Goal: Transaction & Acquisition: Purchase product/service

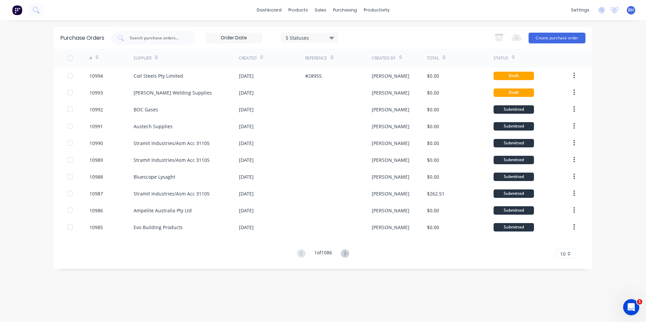
click at [17, 11] on img at bounding box center [17, 10] width 10 height 10
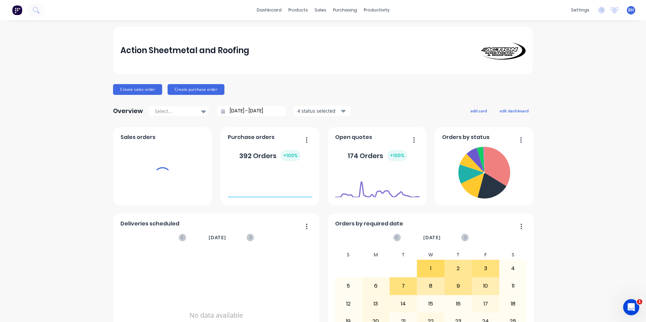
drag, startPoint x: 312, startPoint y: 8, endPoint x: 326, endPoint y: 29, distance: 24.7
click at [312, 8] on div "sales" at bounding box center [320, 10] width 18 height 10
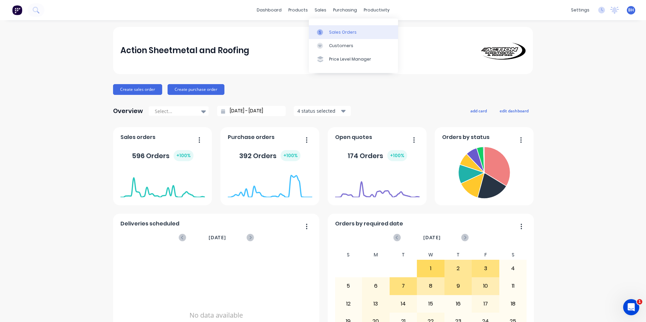
click at [326, 32] on div at bounding box center [322, 32] width 10 height 6
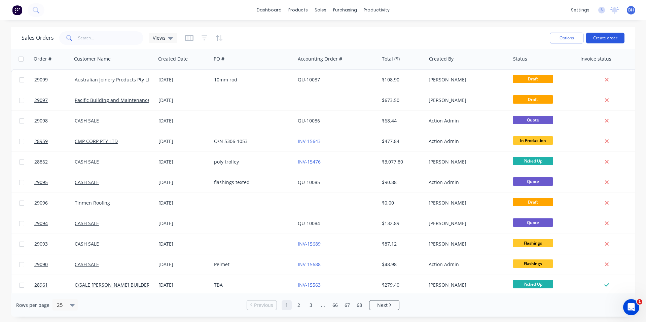
click at [609, 36] on button "Create order" at bounding box center [605, 38] width 38 height 11
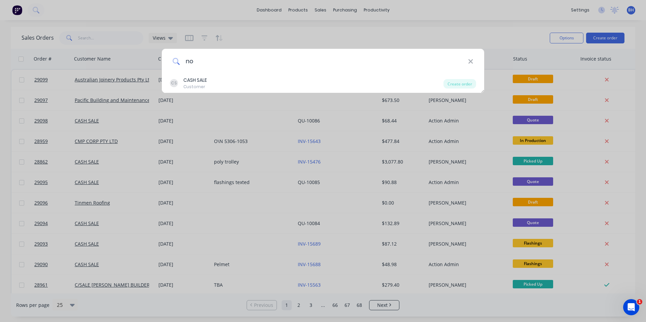
type input "n"
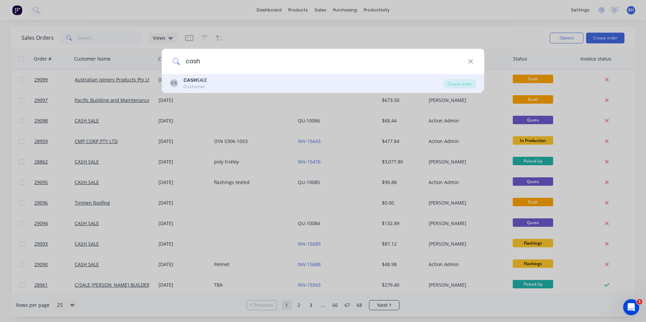
type input "cash"
click at [224, 84] on div "CS CASH SALE Customer" at bounding box center [306, 83] width 273 height 13
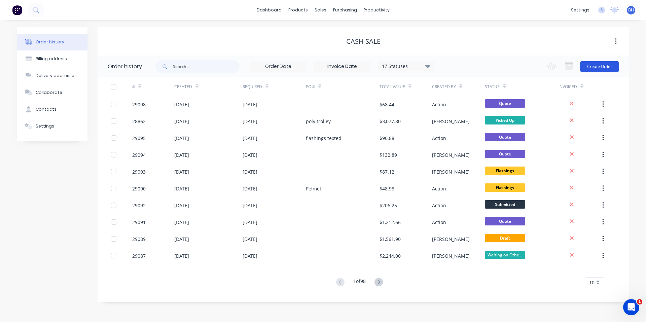
click at [606, 67] on button "Create Order" at bounding box center [599, 66] width 39 height 11
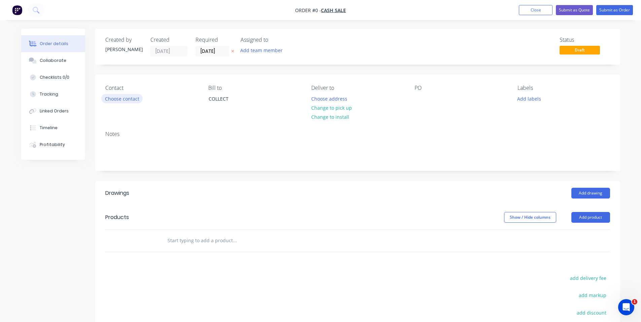
click at [129, 100] on button "Choose contact" at bounding box center [121, 98] width 41 height 9
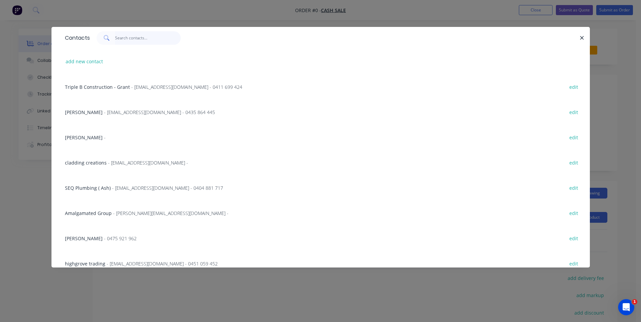
click at [138, 39] on input "text" at bounding box center [148, 37] width 66 height 13
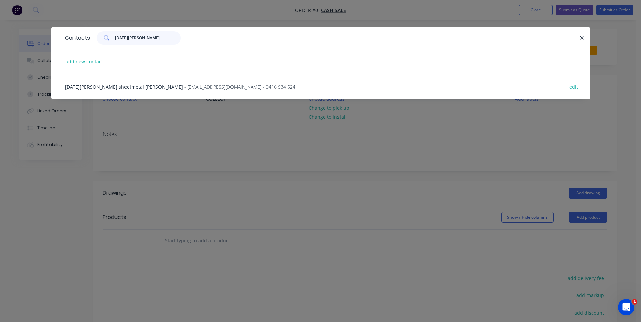
type input "noel k"
click at [184, 88] on span "- admin@noelksheetmetal.com.au - 0416 934 524" at bounding box center [239, 87] width 111 height 6
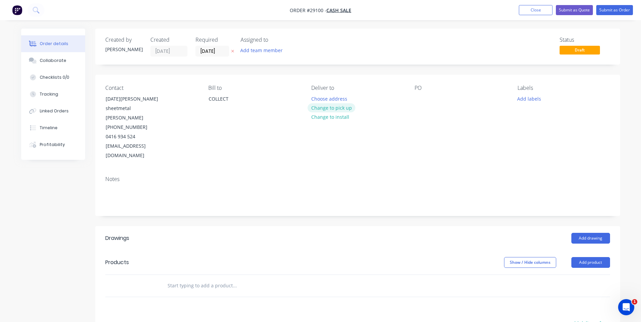
click at [340, 109] on button "Change to pick up" at bounding box center [331, 107] width 48 height 9
click at [418, 98] on div at bounding box center [419, 99] width 11 height 10
click at [526, 100] on button "Add labels" at bounding box center [529, 98] width 31 height 9
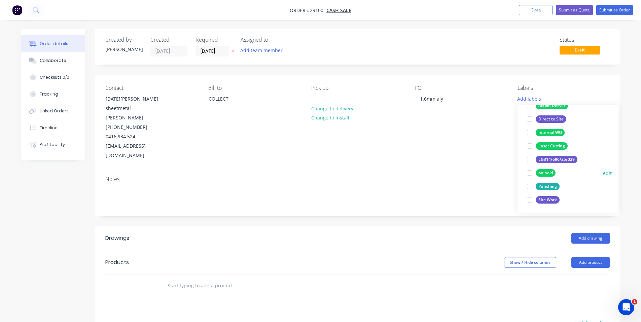
scroll to position [67, 0]
click at [533, 186] on div at bounding box center [529, 185] width 13 height 13
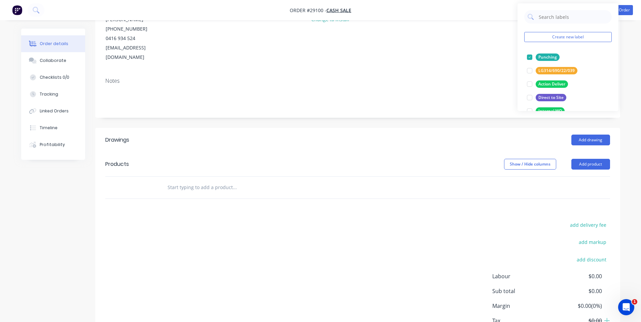
scroll to position [101, 0]
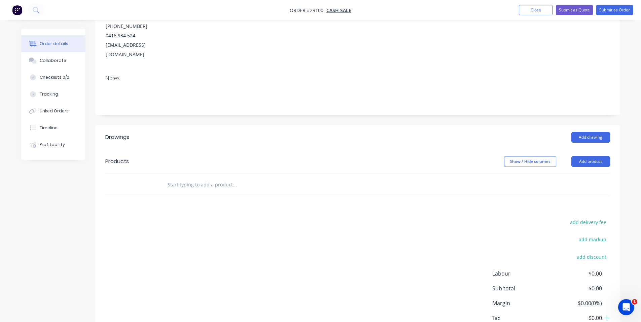
click at [497, 20] on nav "Order #29100 - CASH SALE Add product Close Submit as Quote Submit as Order" at bounding box center [320, 10] width 641 height 20
click at [595, 156] on button "Add product" at bounding box center [590, 161] width 39 height 11
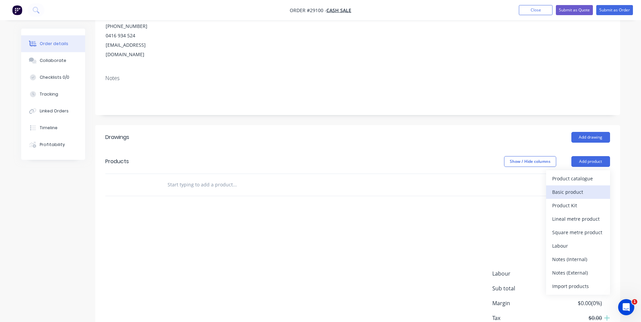
click at [576, 187] on div "Basic product" at bounding box center [578, 192] width 52 height 10
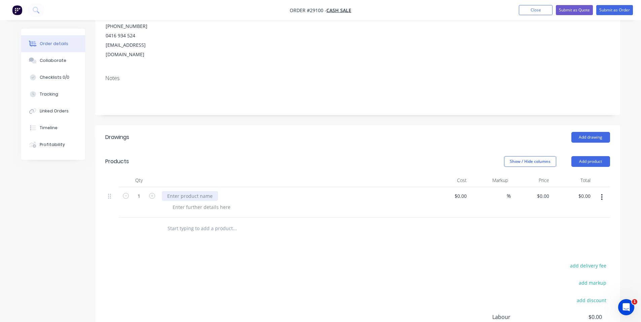
click at [199, 191] on div at bounding box center [190, 196] width 56 height 10
click at [200, 202] on div at bounding box center [201, 207] width 69 height 10
click at [220, 202] on div at bounding box center [201, 207] width 69 height 10
click at [206, 202] on div "8@ 2500x750" at bounding box center [187, 207] width 40 height 10
click at [216, 191] on div "1.6mm aly perf panels" at bounding box center [192, 196] width 61 height 10
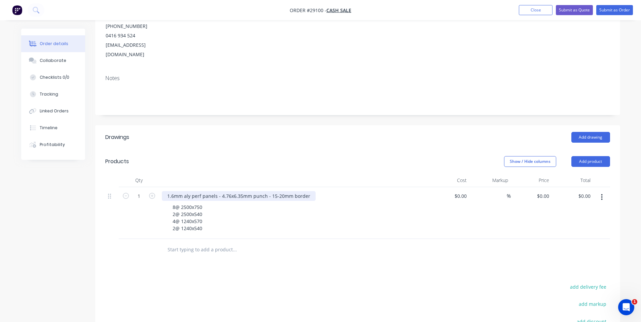
click at [192, 191] on div "1.6mm aly perf panels - 4.76x6.35mm punch - 15-20mm border" at bounding box center [239, 196] width 154 height 10
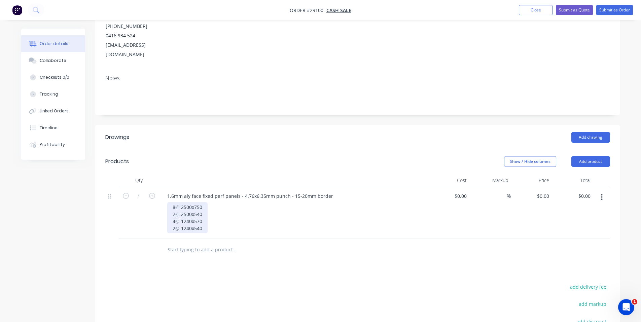
click at [202, 202] on div "8@ 2500x750 2@ 2500x540 4@ 1240x570 2@ 1240x540" at bounding box center [187, 217] width 40 height 31
drag, startPoint x: 199, startPoint y: 181, endPoint x: 203, endPoint y: 181, distance: 4.4
click at [199, 202] on div "8@ 2500x750 2@ 2500x540 4@ 1240x570 2@ 1240x540" at bounding box center [187, 217] width 40 height 31
click at [202, 202] on div "8@ 2500x750 2@ 2500x540 4@ 1240x570 2@ 1240x540" at bounding box center [187, 217] width 40 height 31
click at [462, 191] on input at bounding box center [461, 196] width 15 height 10
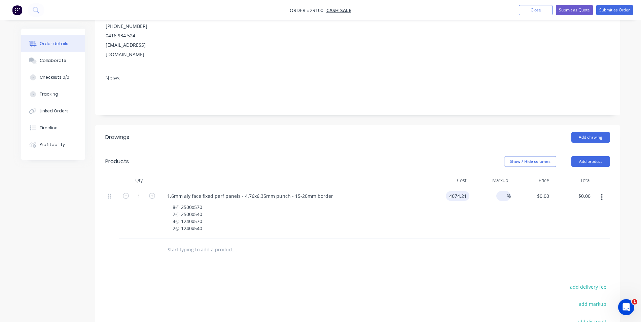
type input "$4,074.21"
click at [503, 191] on input at bounding box center [503, 196] width 8 height 10
type input "25"
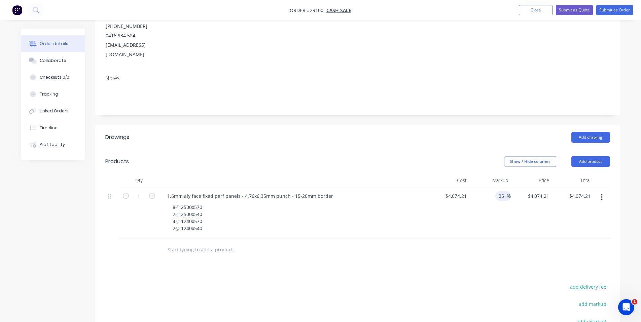
type input "$5,092.7625"
type input "$5,092.76"
click at [533, 188] on div "$5,092.7625 $4,074.21" at bounding box center [531, 213] width 41 height 52
click at [454, 174] on div "Cost" at bounding box center [448, 180] width 41 height 13
click at [306, 125] on header "Drawings Add drawing" at bounding box center [357, 137] width 525 height 24
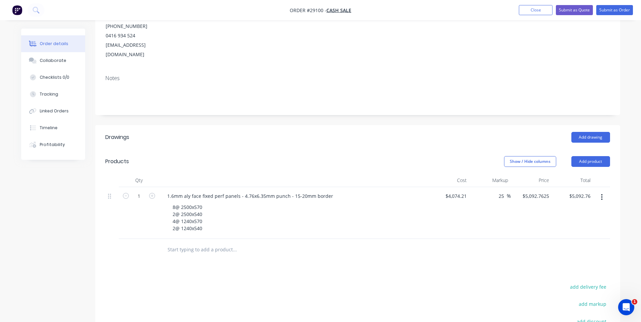
drag, startPoint x: 504, startPoint y: 168, endPoint x: 494, endPoint y: 168, distance: 10.1
click at [494, 187] on div "25 25 %" at bounding box center [489, 213] width 41 height 52
type input "50"
type input "$6,111.315"
type input "$6,111.32"
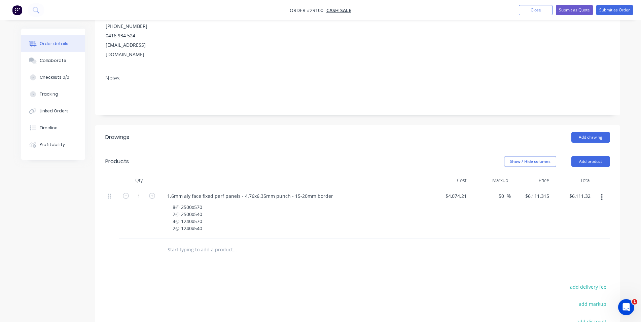
click at [495, 190] on div "50 50 %" at bounding box center [489, 213] width 41 height 52
drag, startPoint x: 504, startPoint y: 167, endPoint x: 497, endPoint y: 167, distance: 7.1
click at [497, 191] on div "50 50 %" at bounding box center [502, 196] width 15 height 10
type input "30"
type input "$5,296.473"
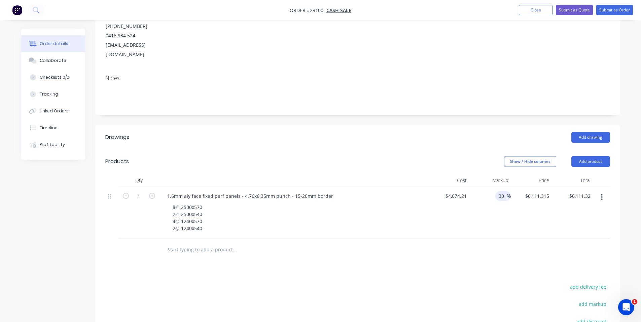
type input "$5,296.47"
click at [482, 189] on div "30 30 %" at bounding box center [489, 213] width 41 height 52
drag, startPoint x: 501, startPoint y: 172, endPoint x: 507, endPoint y: 170, distance: 6.9
click at [507, 191] on div "30 30 %" at bounding box center [502, 196] width 15 height 10
click at [500, 191] on input "30" at bounding box center [502, 196] width 9 height 10
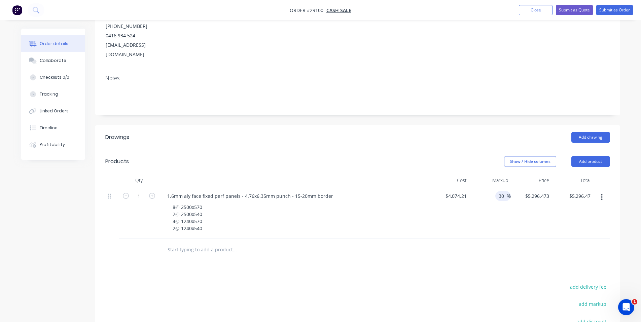
click at [503, 191] on input "30" at bounding box center [502, 196] width 9 height 10
type input "3"
type input "25"
type input "$5,092.7625"
type input "$5,092.76"
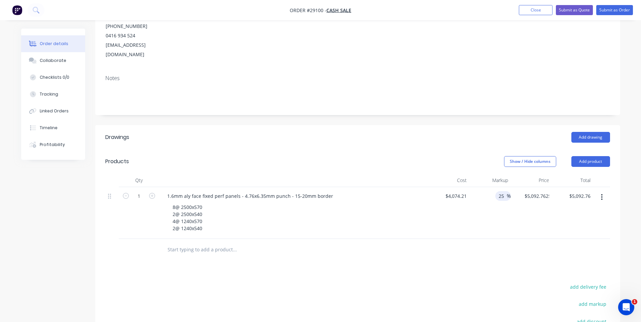
click at [453, 125] on header "Drawings Add drawing" at bounding box center [357, 137] width 525 height 24
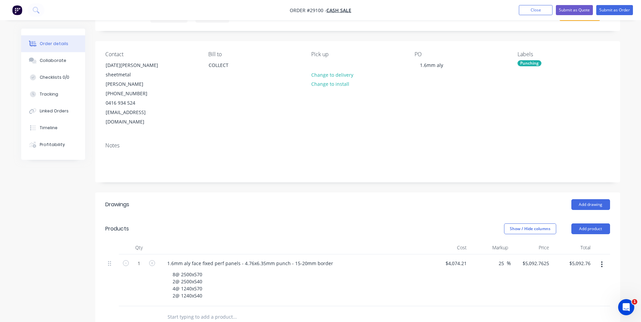
scroll to position [0, 0]
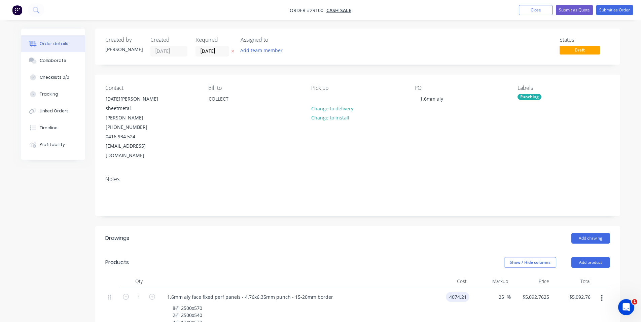
type input "2"
type input "$4,924.21"
type input "$6,155.2625"
type input "$6,155.26"
click at [536, 301] on div "$6,155.2625 $6,155.2625" at bounding box center [531, 314] width 41 height 52
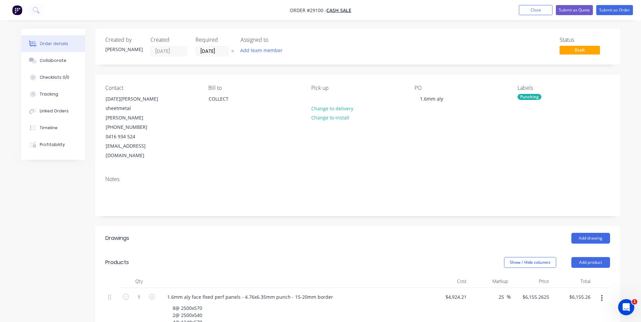
drag, startPoint x: 502, startPoint y: 268, endPoint x: 494, endPoint y: 270, distance: 8.6
click at [494, 288] on div "25 25 %" at bounding box center [489, 314] width 41 height 52
drag, startPoint x: 506, startPoint y: 268, endPoint x: 493, endPoint y: 270, distance: 12.9
click at [493, 288] on div "25 25 %" at bounding box center [489, 314] width 41 height 52
type input "50"
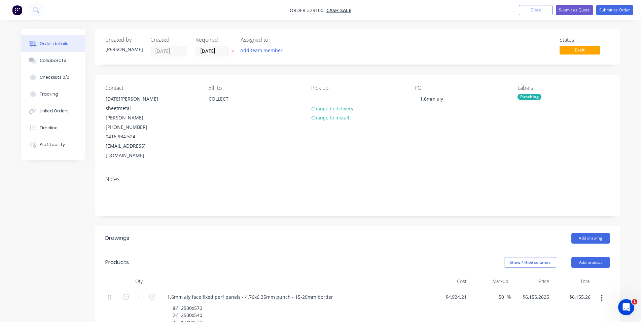
type input "$7,386.315"
type input "$7,386.32"
click at [503, 308] on div "50 50 %" at bounding box center [489, 314] width 41 height 52
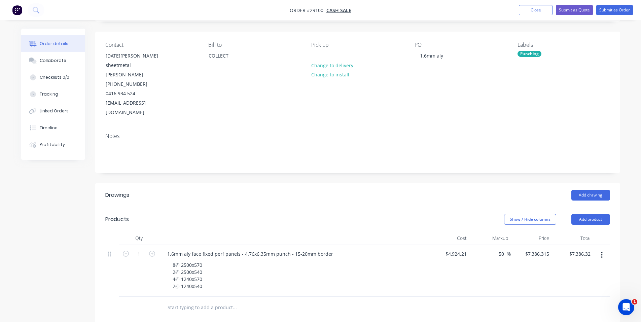
scroll to position [135, 0]
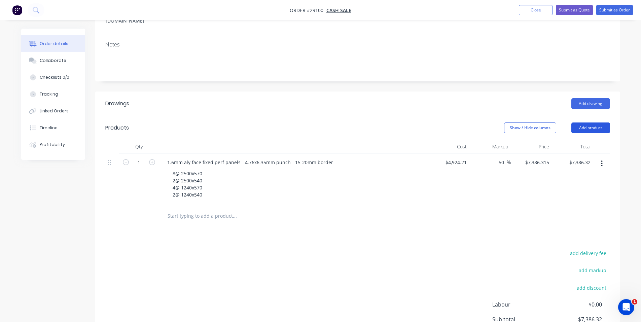
click at [601, 122] on button "Add product" at bounding box center [590, 127] width 39 height 11
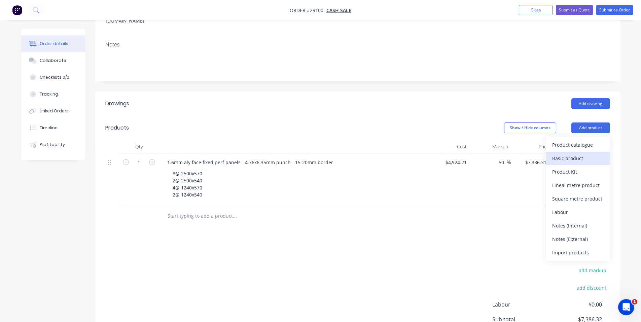
click at [577, 153] on div "Basic product" at bounding box center [578, 158] width 52 height 10
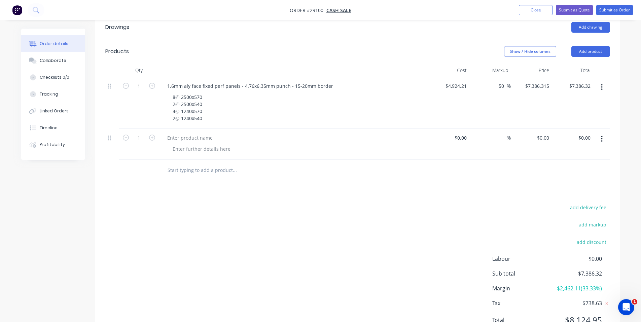
scroll to position [214, 0]
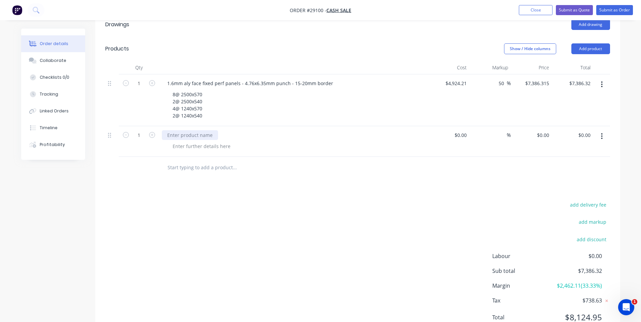
click at [198, 130] on div at bounding box center [190, 135] width 56 height 10
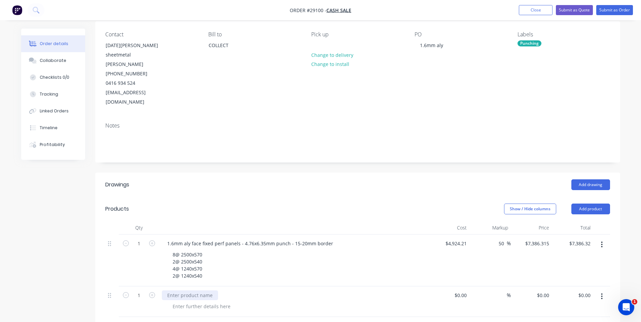
scroll to position [45, 0]
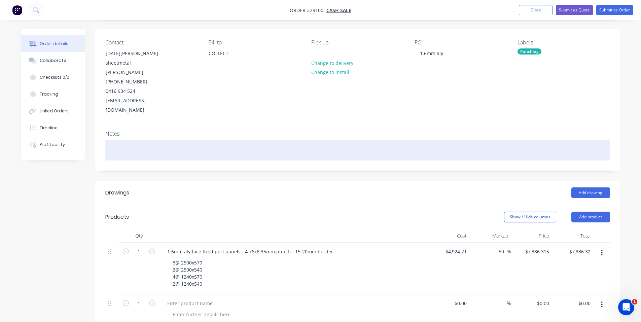
click at [129, 140] on div at bounding box center [357, 150] width 505 height 21
drag, startPoint x: 153, startPoint y: 119, endPoint x: 99, endPoint y: 122, distance: 54.2
click at [96, 125] on div "Notes Customer to choose" at bounding box center [357, 147] width 525 height 45
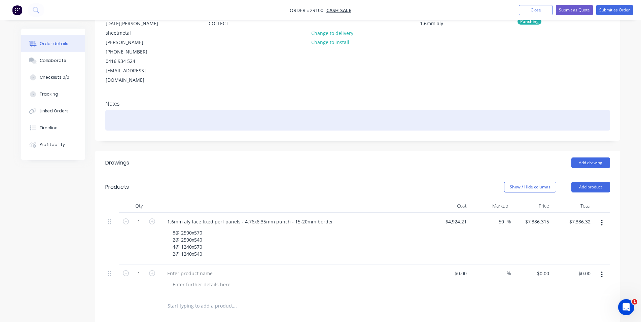
scroll to position [168, 0]
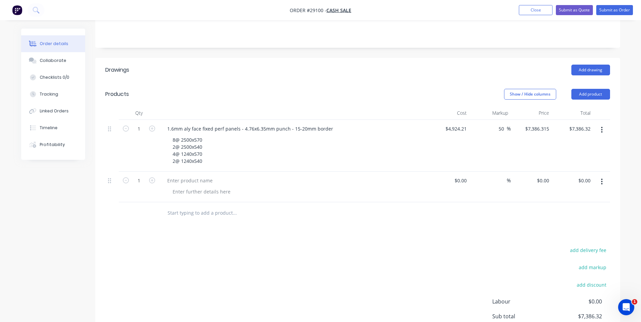
click at [238, 214] on div "Drawings Add drawing Products Show / Hide columns Add product Qty Cost Markup P…" at bounding box center [357, 222] width 525 height 328
click at [603, 176] on button "button" at bounding box center [602, 182] width 16 height 12
click at [568, 235] on div "Delete" at bounding box center [578, 240] width 52 height 10
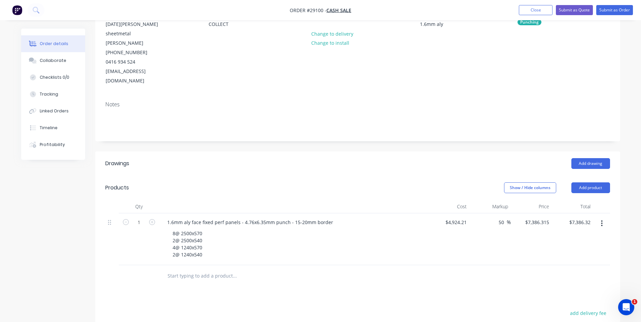
scroll to position [0, 0]
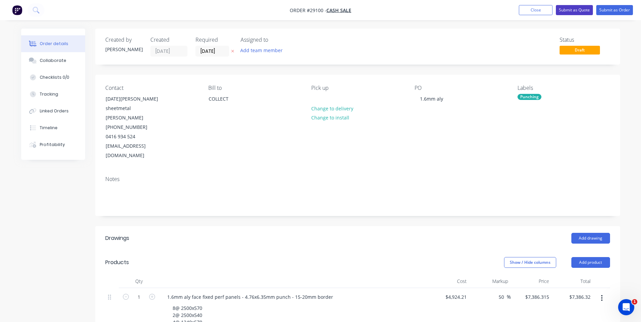
click at [581, 8] on button "Submit as Quote" at bounding box center [574, 10] width 37 height 10
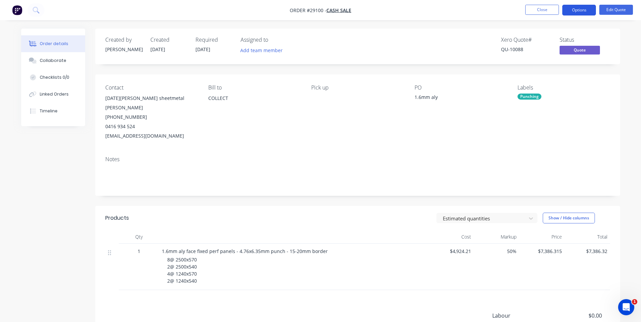
click at [588, 10] on button "Options" at bounding box center [579, 10] width 34 height 11
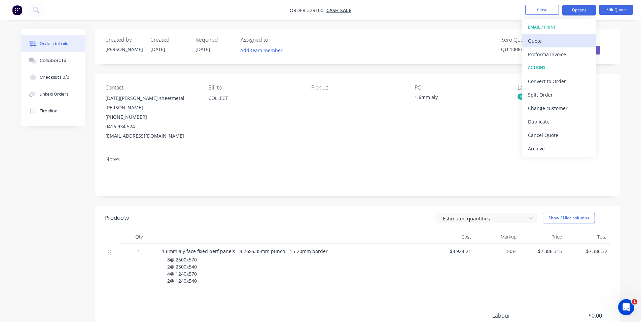
click at [549, 42] on div "Quote" at bounding box center [559, 41] width 62 height 10
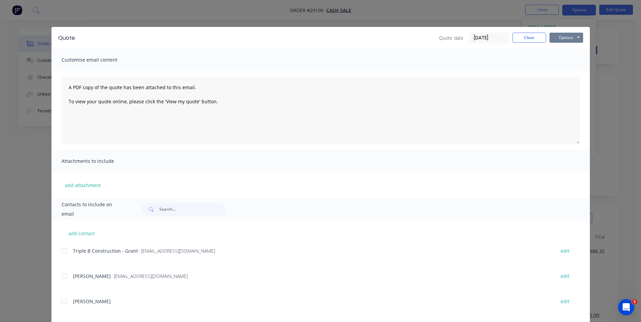
click at [570, 40] on button "Options" at bounding box center [566, 38] width 34 height 10
click at [572, 60] on button "Print" at bounding box center [570, 60] width 43 height 11
click at [149, 10] on div "Quote Quote date 07/10/25 Close Options Preview Print Email Customise email con…" at bounding box center [320, 161] width 641 height 322
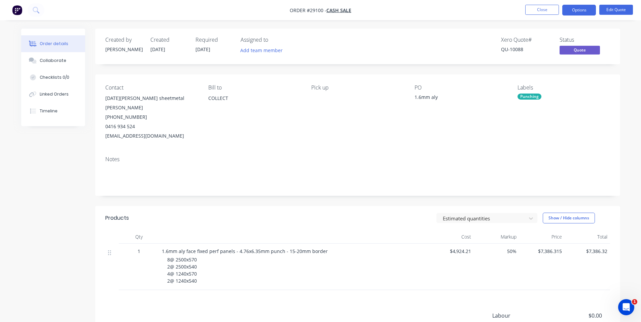
click at [16, 11] on img "button" at bounding box center [17, 10] width 10 height 10
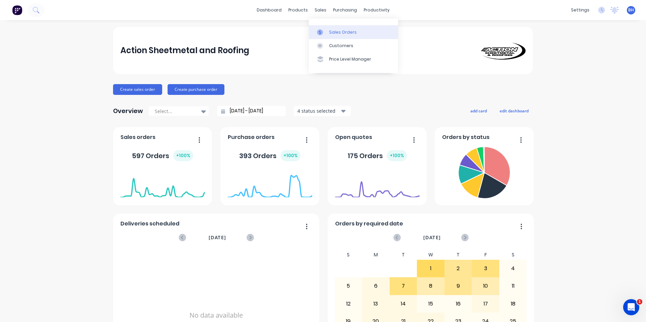
click at [333, 35] on link "Sales Orders" at bounding box center [353, 31] width 89 height 13
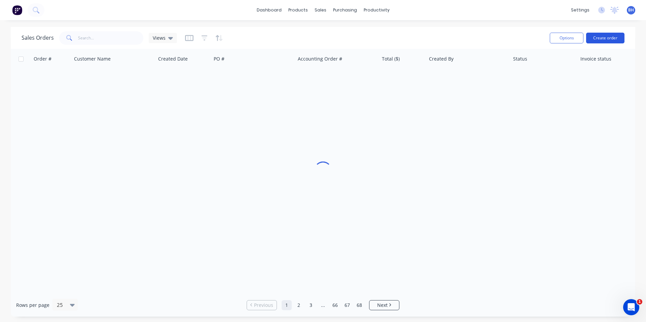
click at [606, 38] on button "Create order" at bounding box center [605, 38] width 38 height 11
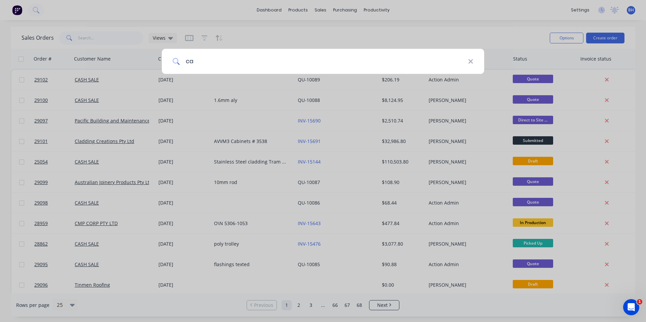
type input "cas"
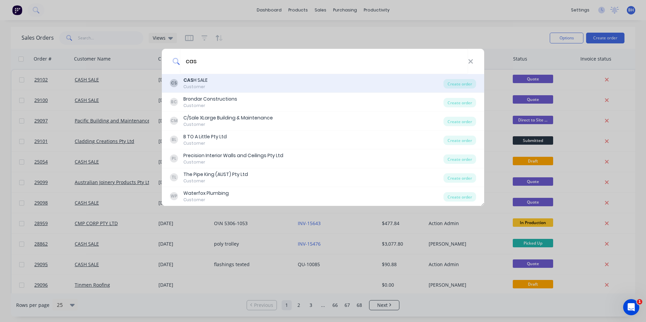
click at [229, 80] on div "CS CAS H SALE Customer" at bounding box center [306, 83] width 273 height 13
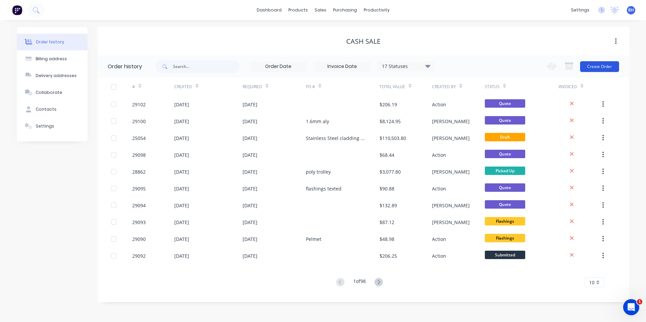
click at [604, 68] on button "Create Order" at bounding box center [599, 66] width 39 height 11
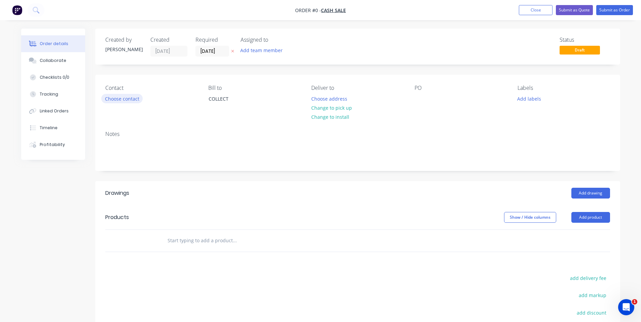
click at [118, 99] on button "Choose contact" at bounding box center [121, 98] width 41 height 9
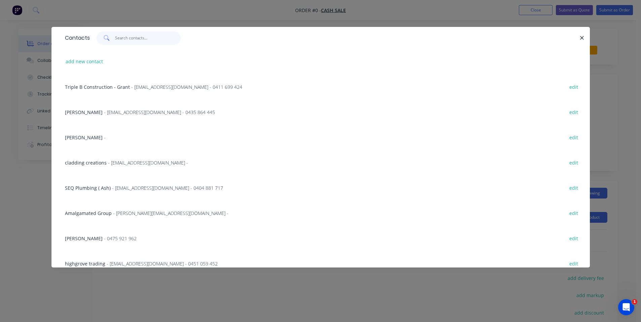
click at [145, 38] on input "text" at bounding box center [148, 37] width 66 height 13
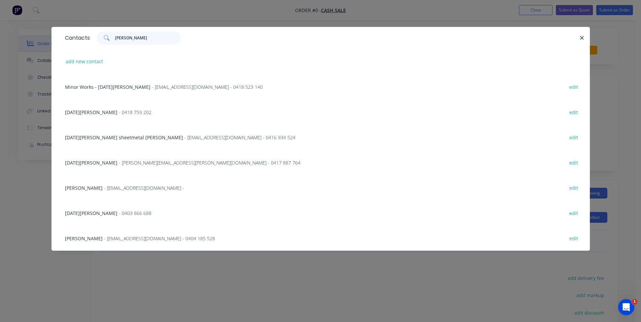
type input "noel"
click at [184, 139] on span "- admin@noelksheetmetal.com.au - 0416 934 524" at bounding box center [239, 137] width 111 height 6
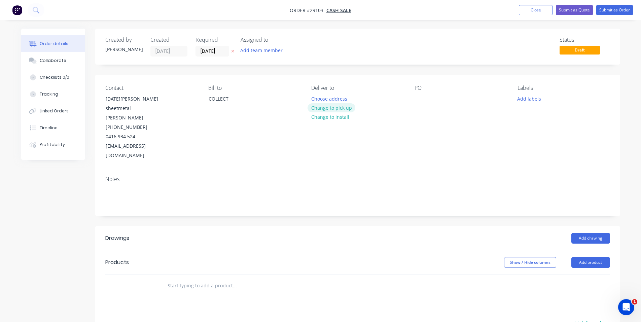
click at [344, 108] on button "Change to pick up" at bounding box center [331, 107] width 48 height 9
click at [423, 100] on div at bounding box center [419, 99] width 11 height 10
click at [535, 96] on button "Add labels" at bounding box center [529, 98] width 31 height 9
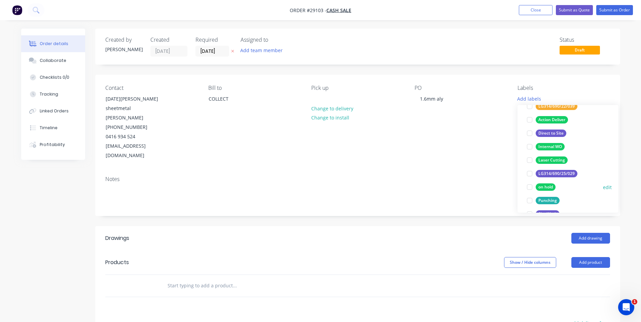
scroll to position [67, 0]
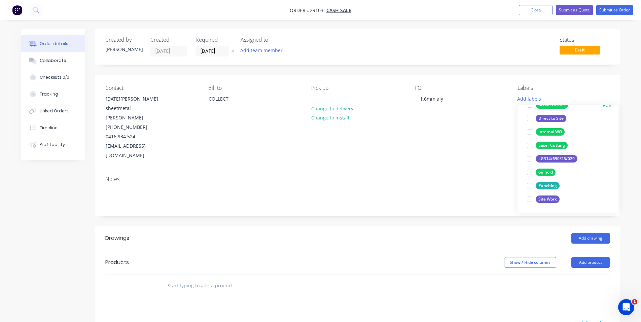
drag, startPoint x: 535, startPoint y: 183, endPoint x: 546, endPoint y: 185, distance: 11.1
click at [538, 183] on button "Punching" at bounding box center [543, 185] width 38 height 9
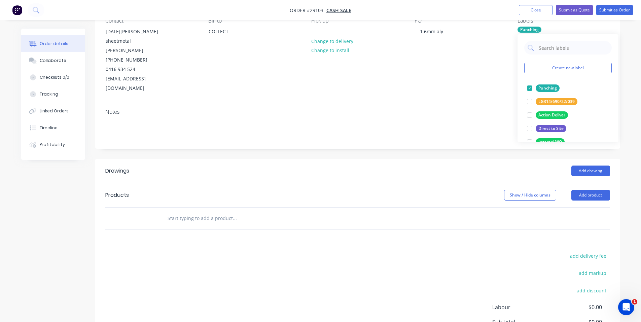
drag, startPoint x: 454, startPoint y: 157, endPoint x: 460, endPoint y: 158, distance: 6.8
click at [458, 183] on header "Products Show / Hide columns Add product" at bounding box center [357, 195] width 525 height 24
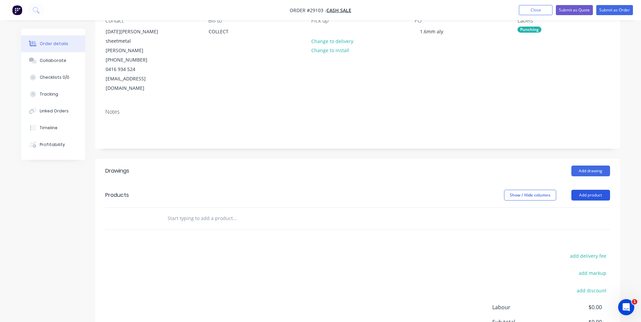
click at [598, 190] on button "Add product" at bounding box center [590, 195] width 39 height 11
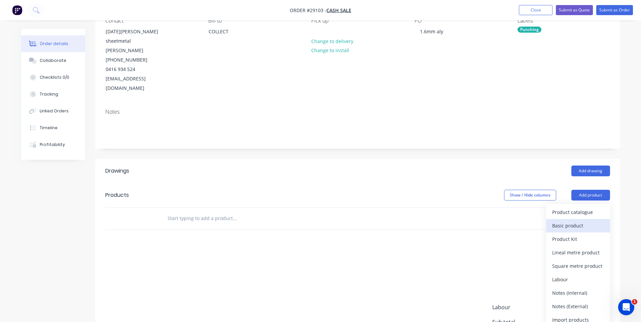
click at [576, 221] on div "Basic product" at bounding box center [578, 226] width 52 height 10
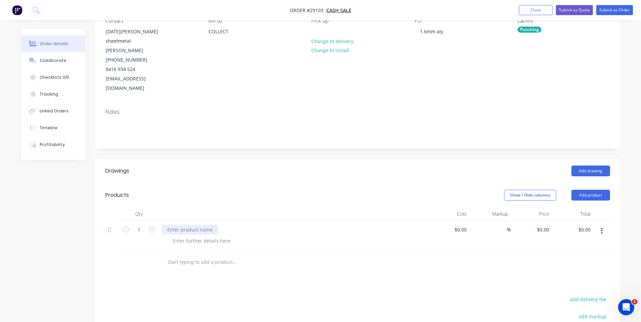
click at [212, 225] on div at bounding box center [190, 230] width 56 height 10
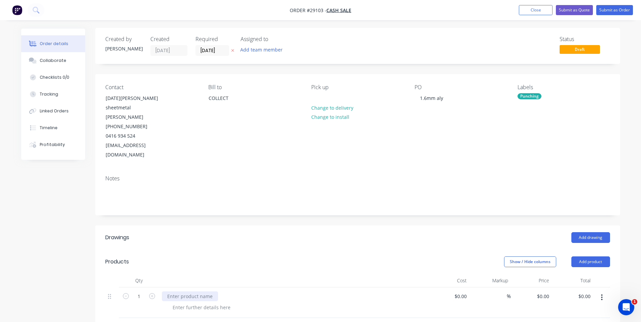
scroll to position [0, 0]
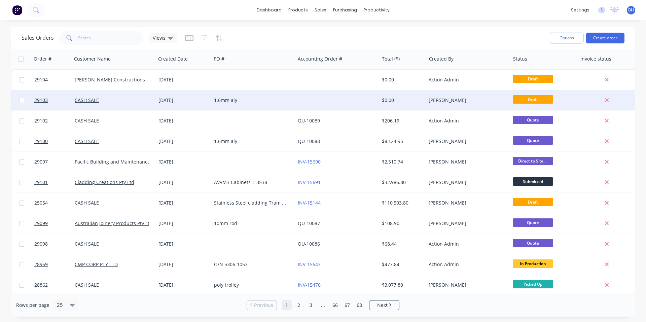
click at [402, 101] on div "$0.00" at bounding box center [401, 100] width 39 height 7
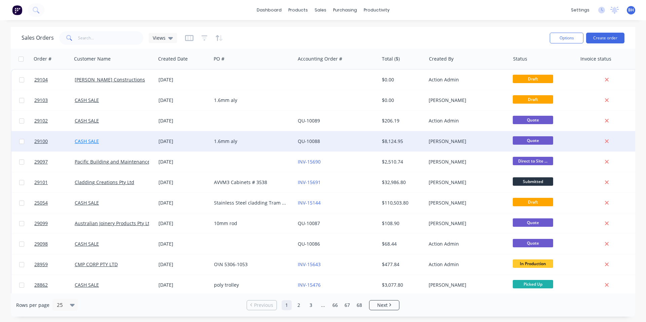
click at [80, 142] on link "CASH SALE" at bounding box center [87, 141] width 24 height 6
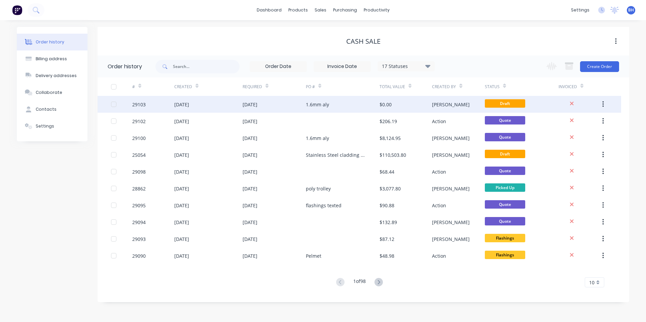
click at [135, 104] on div "29103" at bounding box center [138, 104] width 13 height 7
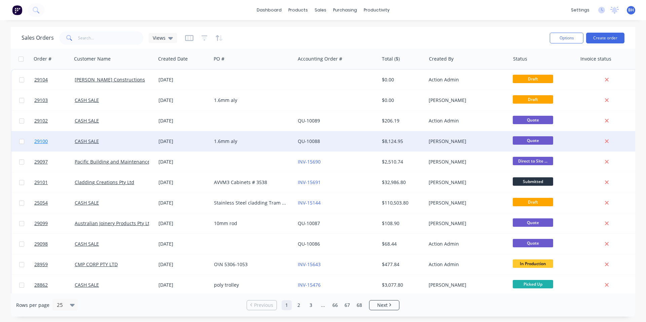
click at [44, 140] on span "29100" at bounding box center [40, 141] width 13 height 7
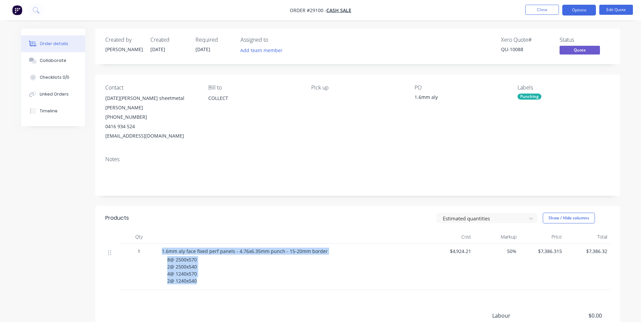
drag, startPoint x: 162, startPoint y: 240, endPoint x: 243, endPoint y: 277, distance: 88.5
click at [243, 277] on div "1.6mm aly face fixed perf panels - 4.76x6.35mm punch - 15-20mm border 8@ 2500x5…" at bounding box center [293, 267] width 269 height 46
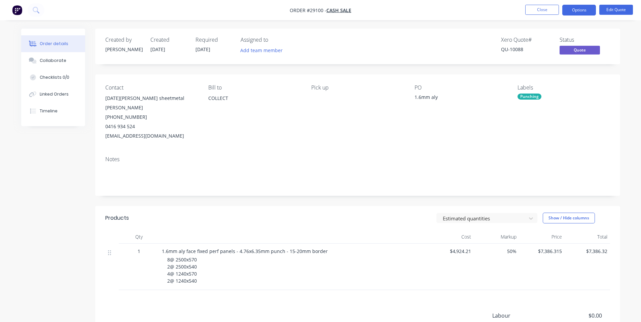
click at [202, 50] on span "[DATE]" at bounding box center [202, 49] width 15 height 6
click at [612, 9] on button "Edit Quote" at bounding box center [616, 10] width 34 height 10
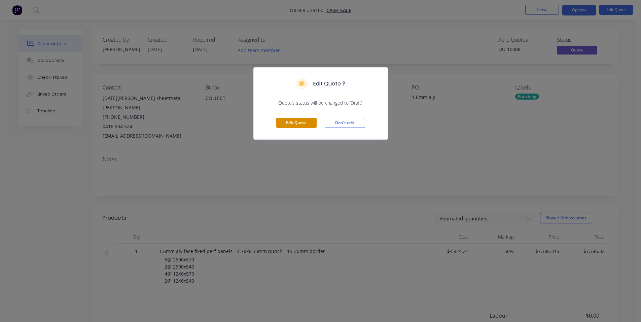
click at [295, 123] on button "Edit Quote" at bounding box center [296, 123] width 40 height 10
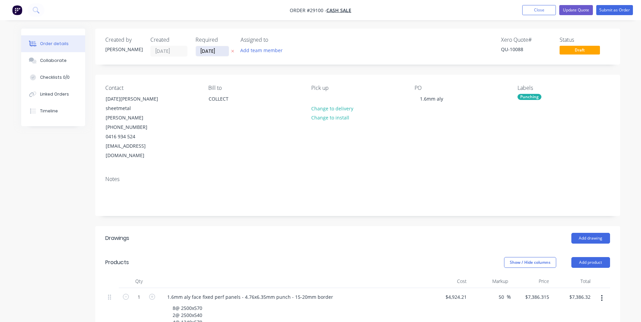
click at [211, 53] on input "[DATE]" at bounding box center [212, 51] width 33 height 10
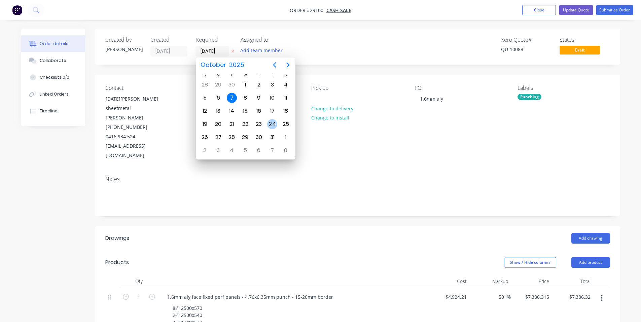
click at [272, 123] on div "24" at bounding box center [272, 124] width 10 height 10
type input "[DATE]"
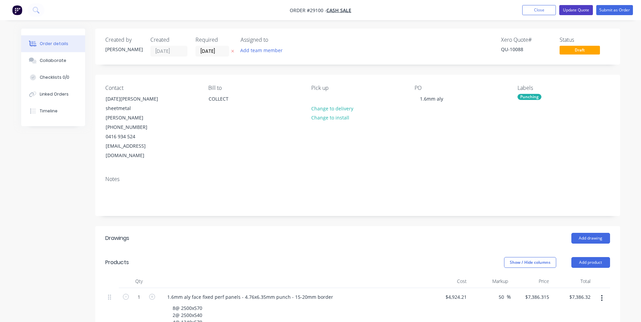
click at [582, 12] on button "Update Quote" at bounding box center [576, 10] width 34 height 10
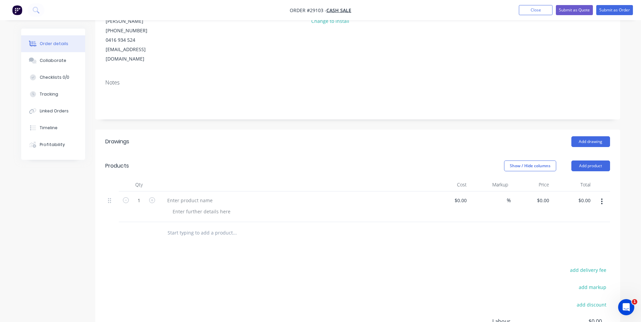
scroll to position [101, 0]
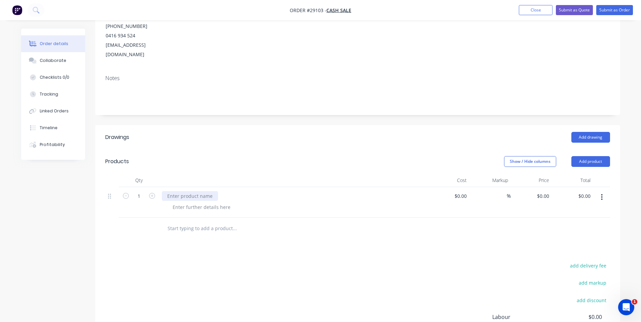
click at [200, 191] on div at bounding box center [190, 196] width 56 height 10
paste div
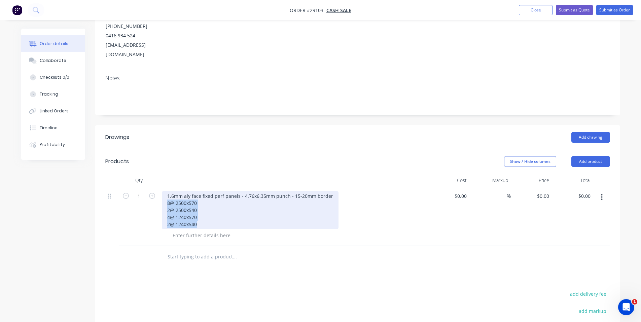
drag, startPoint x: 204, startPoint y: 196, endPoint x: 165, endPoint y: 176, distance: 43.6
click at [165, 191] on div "1.6mm aly face fixed perf panels - 4.76x6.35mm punch - 15-20mm border 8@ 2500x5…" at bounding box center [250, 210] width 177 height 38
copy div "8@ 2500x570 2@ 2500x540 4@ 1240x570 2@ 1240x540"
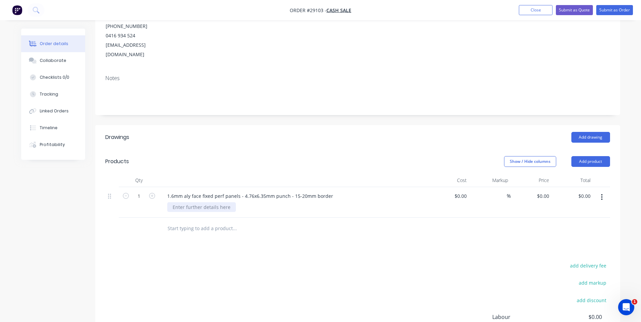
click at [200, 202] on div at bounding box center [201, 207] width 69 height 10
click at [205, 202] on div at bounding box center [201, 207] width 69 height 10
paste div
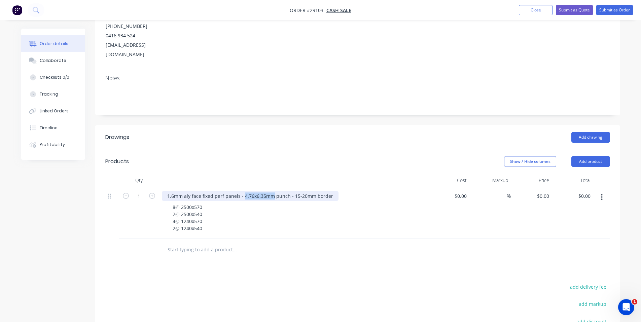
drag, startPoint x: 243, startPoint y: 170, endPoint x: 270, endPoint y: 170, distance: 27.2
click at [270, 191] on div "1.6mm aly face fixed perf panels - 4.76x6.35mm punch - 15-20mm border" at bounding box center [250, 196] width 177 height 10
click at [465, 191] on input "0" at bounding box center [461, 196] width 15 height 10
type input "$3,495.50"
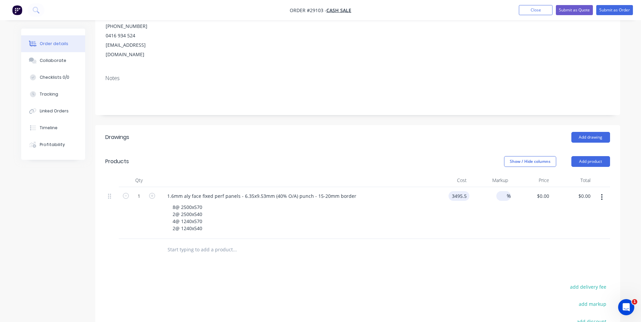
type input "$3,495.50"
click at [499, 191] on input at bounding box center [503, 196] width 8 height 10
type input "50"
type input "$5,243.25"
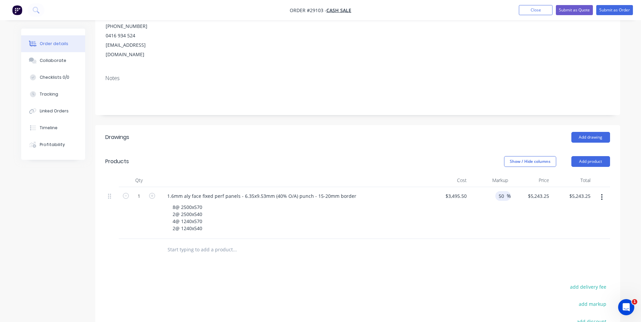
click at [523, 189] on div "$5,243.25 $3,495.50" at bounding box center [531, 213] width 41 height 52
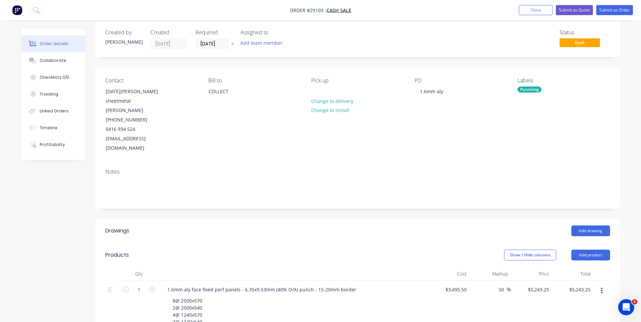
scroll to position [0, 0]
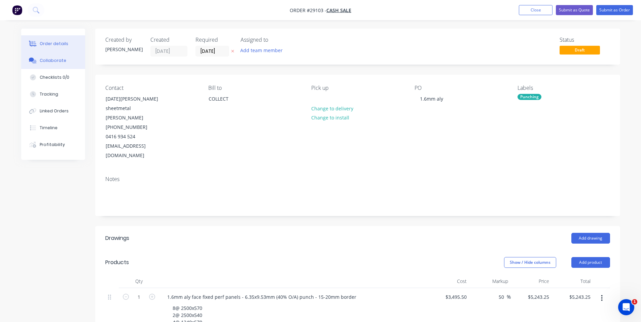
click at [55, 59] on div "Collaborate" at bounding box center [53, 61] width 27 height 6
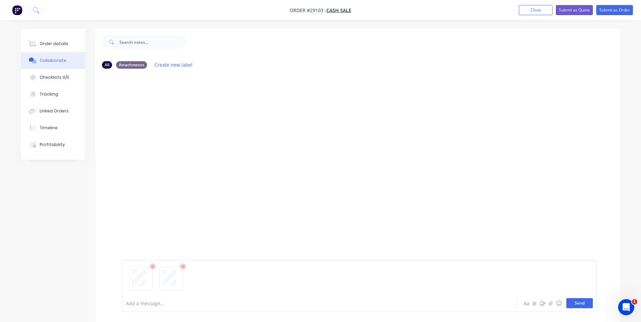
click at [579, 304] on button "Send" at bounding box center [579, 303] width 27 height 10
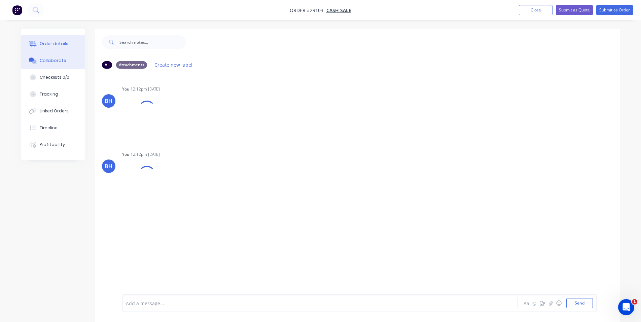
click at [59, 42] on div "Order details" at bounding box center [54, 44] width 29 height 6
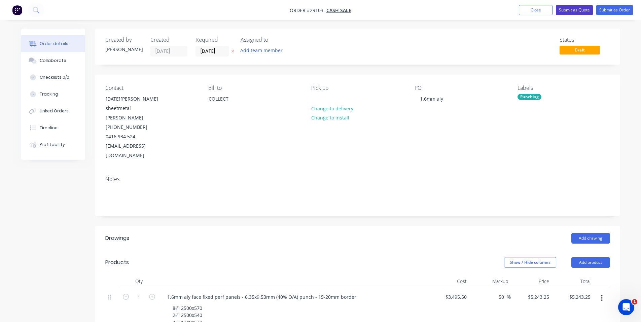
click at [580, 9] on button "Submit as Quote" at bounding box center [574, 10] width 37 height 10
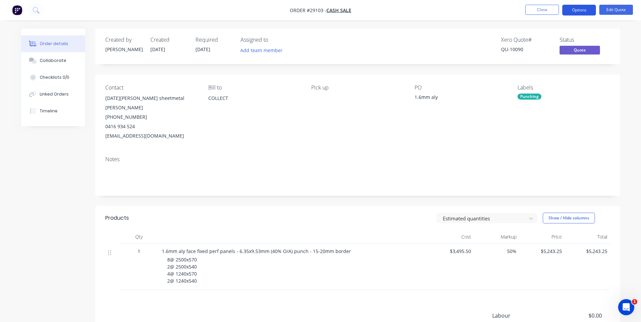
click at [585, 6] on button "Options" at bounding box center [579, 10] width 34 height 11
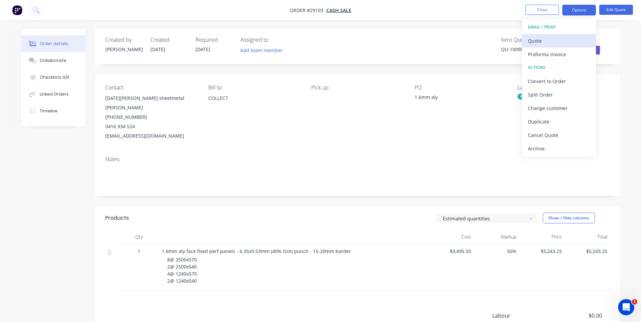
click at [545, 41] on div "Quote" at bounding box center [559, 41] width 62 height 10
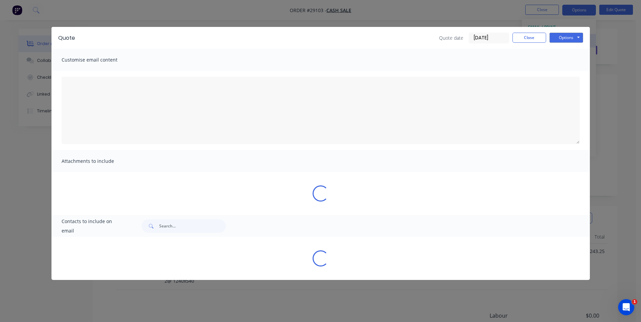
type textarea "A PDF copy of the quote has been attached to this email. To view your quote onl…"
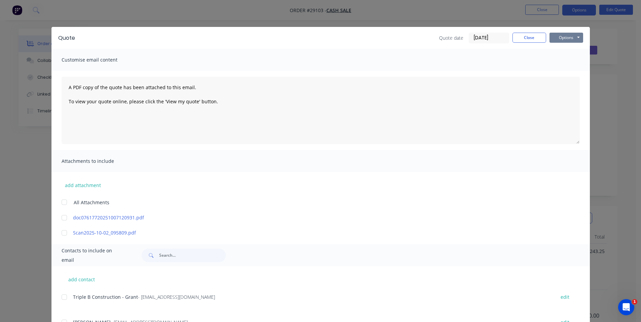
click at [567, 35] on button "Options" at bounding box center [566, 38] width 34 height 10
click at [568, 57] on button "Print" at bounding box center [570, 60] width 43 height 11
click at [532, 35] on button "Close" at bounding box center [529, 38] width 34 height 10
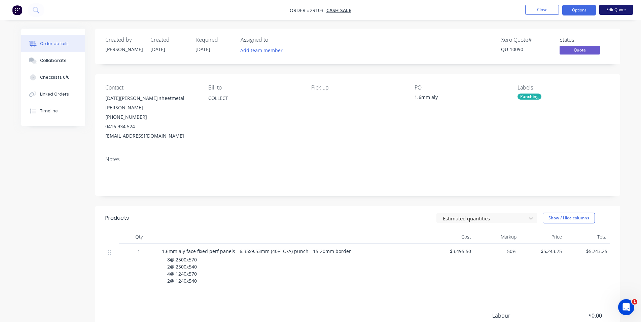
click at [615, 9] on button "Edit Quote" at bounding box center [616, 10] width 34 height 10
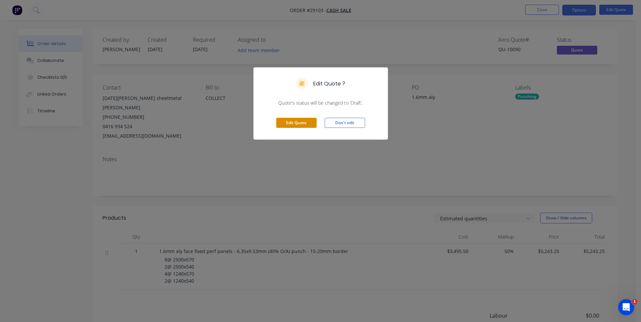
click at [303, 123] on button "Edit Quote" at bounding box center [296, 123] width 40 height 10
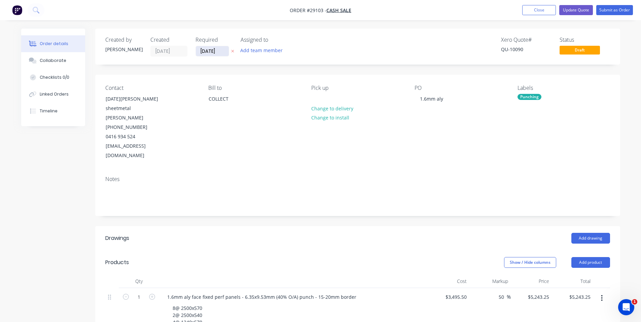
click at [208, 52] on input "[DATE]" at bounding box center [212, 51] width 33 height 10
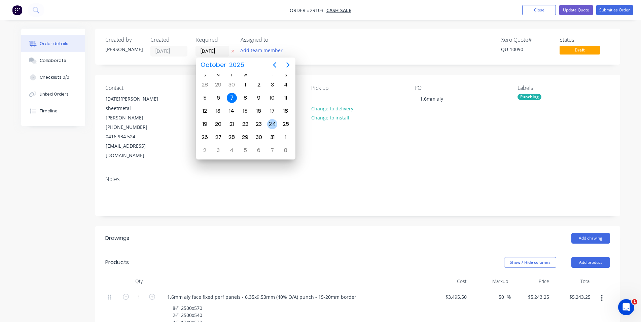
click at [275, 124] on div "24" at bounding box center [272, 124] width 10 height 10
type input "[DATE]"
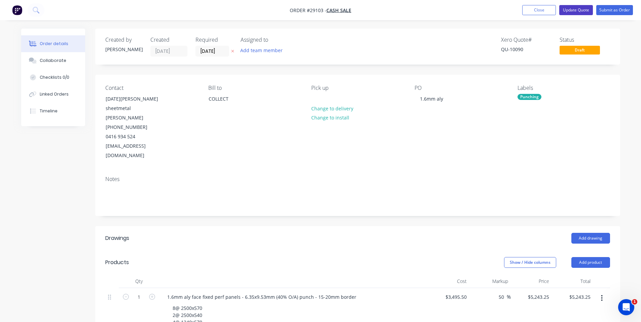
click at [578, 8] on button "Update Quote" at bounding box center [576, 10] width 34 height 10
